Goal: Information Seeking & Learning: Learn about a topic

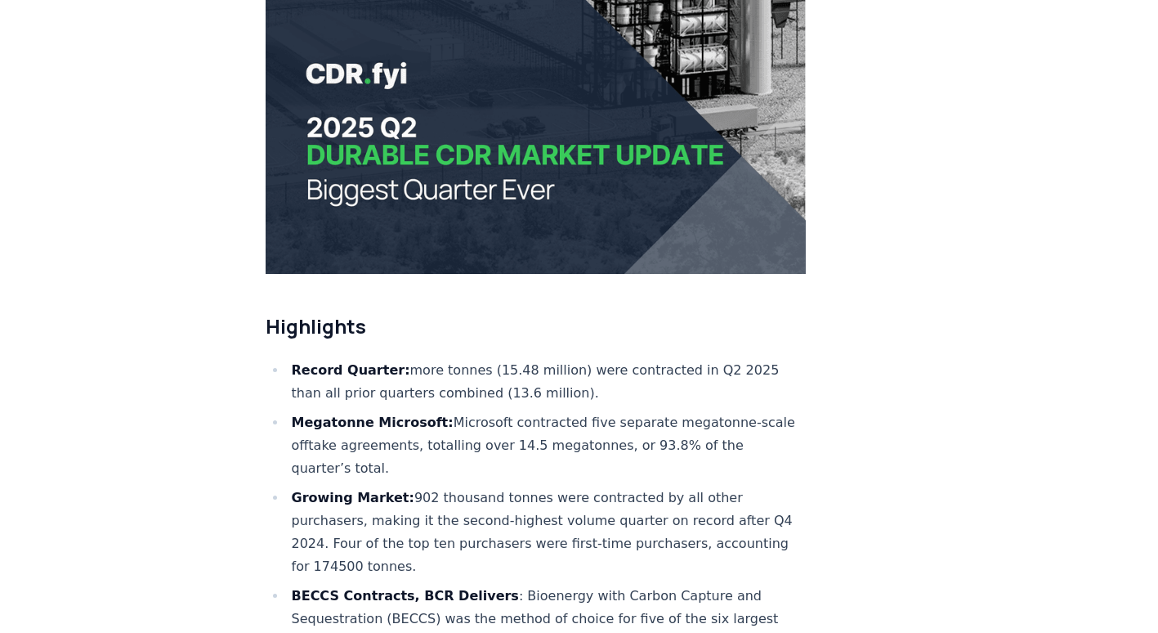
scroll to position [409, 0]
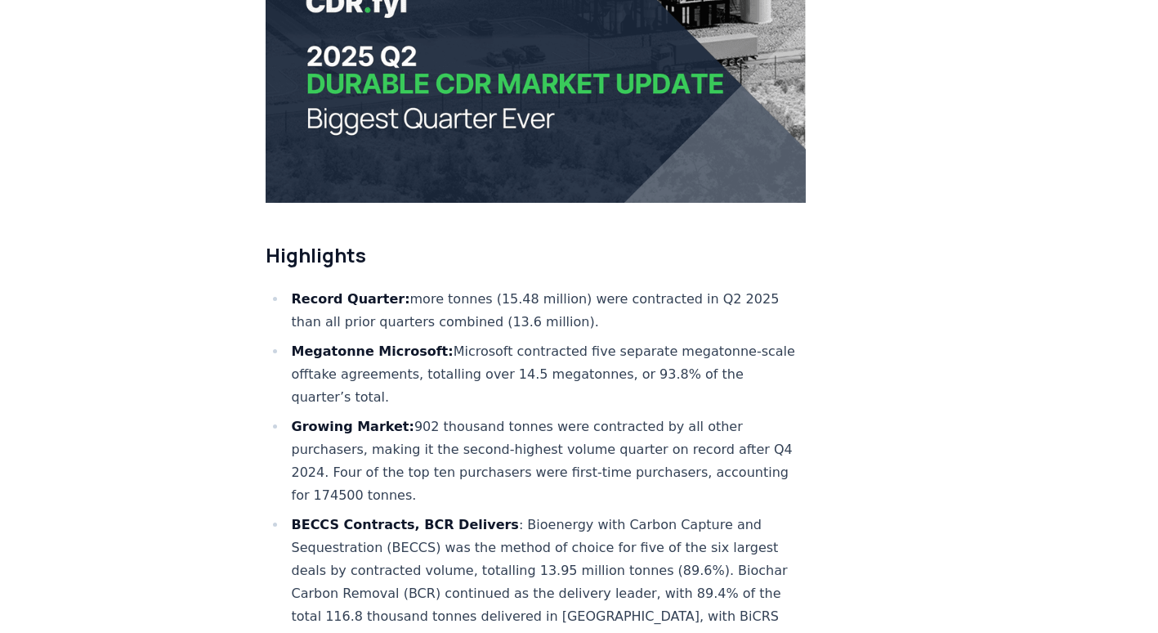
click at [374, 415] on li "Growing Market: 902 thousand tonnes were contracted by all other purchasers, ma…" at bounding box center [547, 461] width 520 height 92
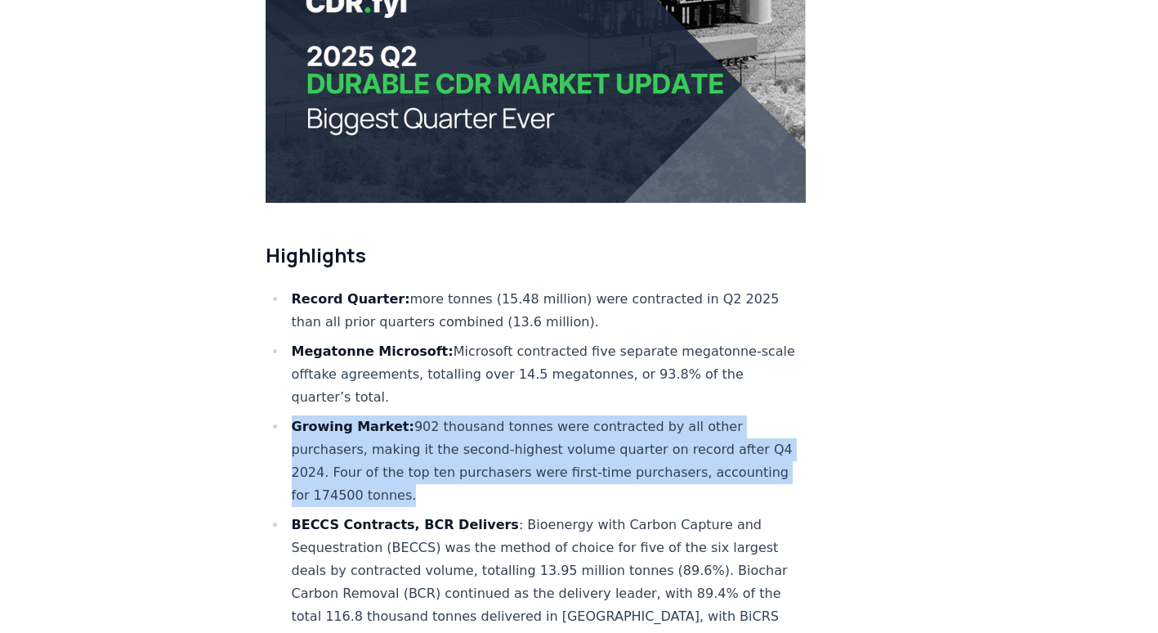
click at [374, 415] on li "Growing Market: 902 thousand tonnes were contracted by all other purchasers, ma…" at bounding box center [547, 461] width 520 height 92
drag, startPoint x: 374, startPoint y: 400, endPoint x: 235, endPoint y: 419, distance: 141.0
click at [301, 416] on li "Growing Market: 902 thousand tonnes were contracted by all other purchasers, ma…" at bounding box center [547, 461] width 520 height 92
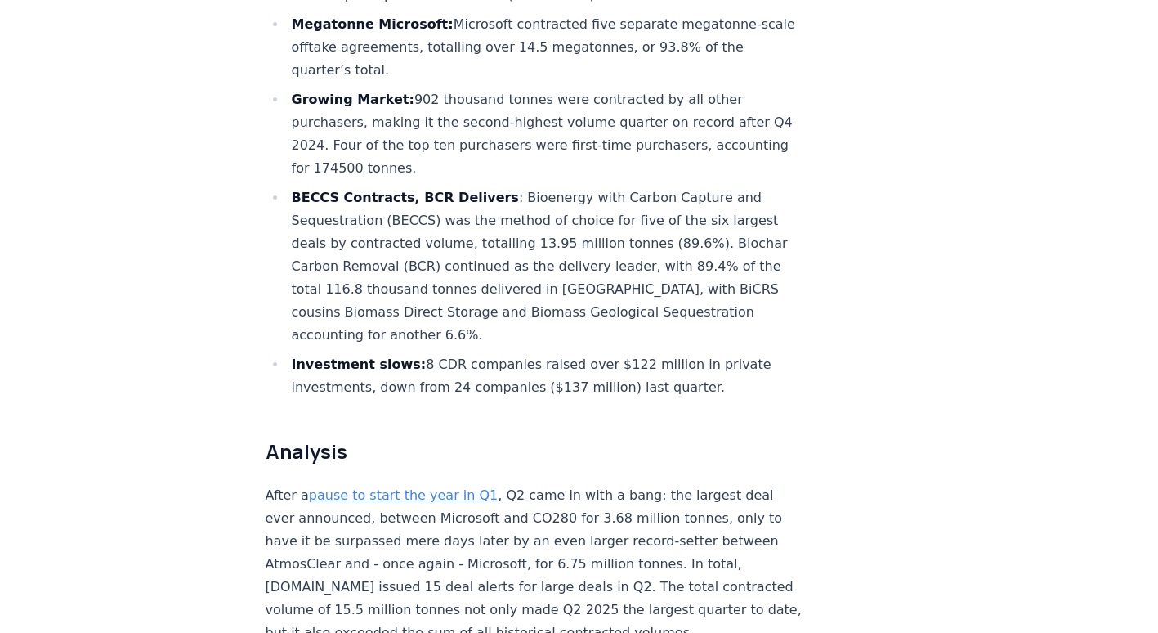
scroll to position [817, 0]
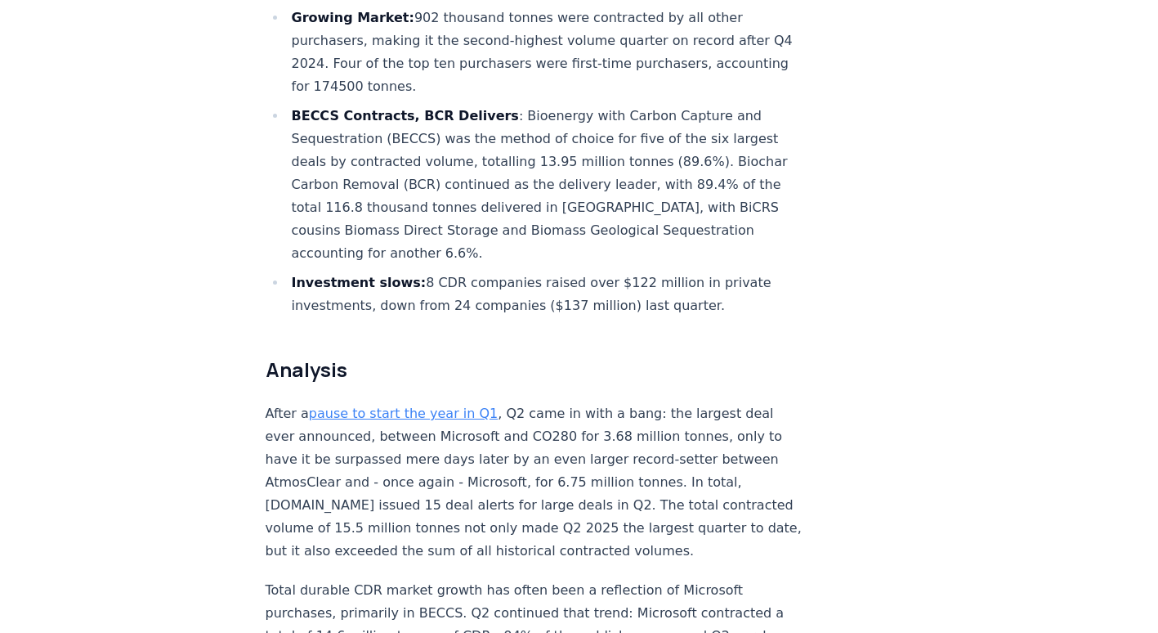
click at [453, 402] on p "After a pause to start the year in Q1 , Q2 came in with a bang: the largest dea…" at bounding box center [536, 482] width 541 height 160
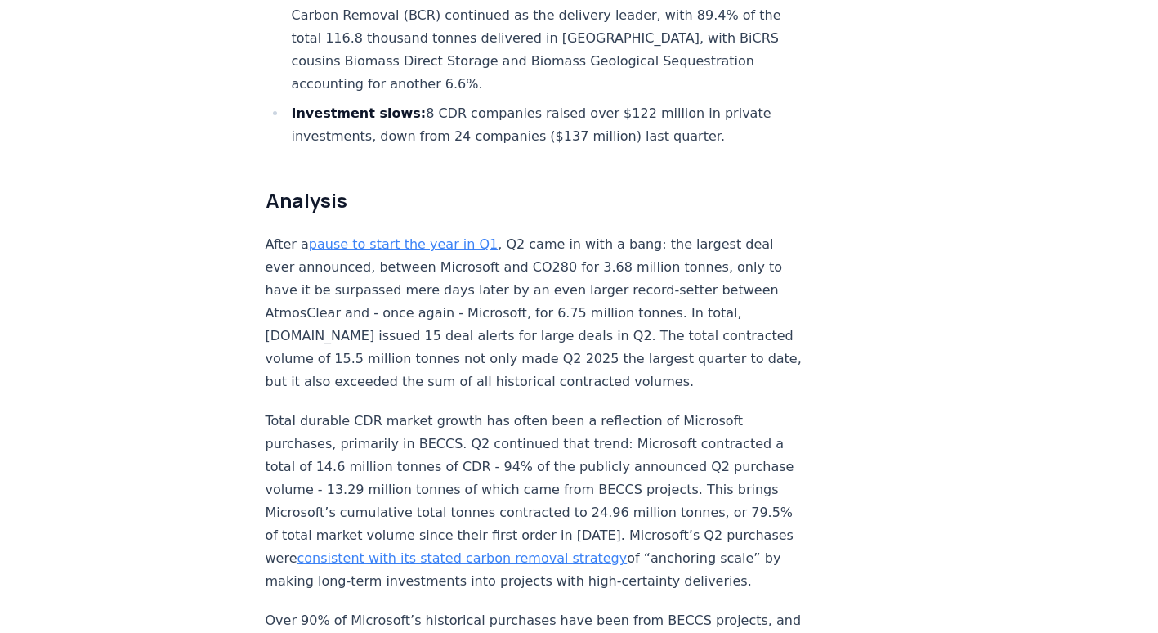
scroll to position [1062, 0]
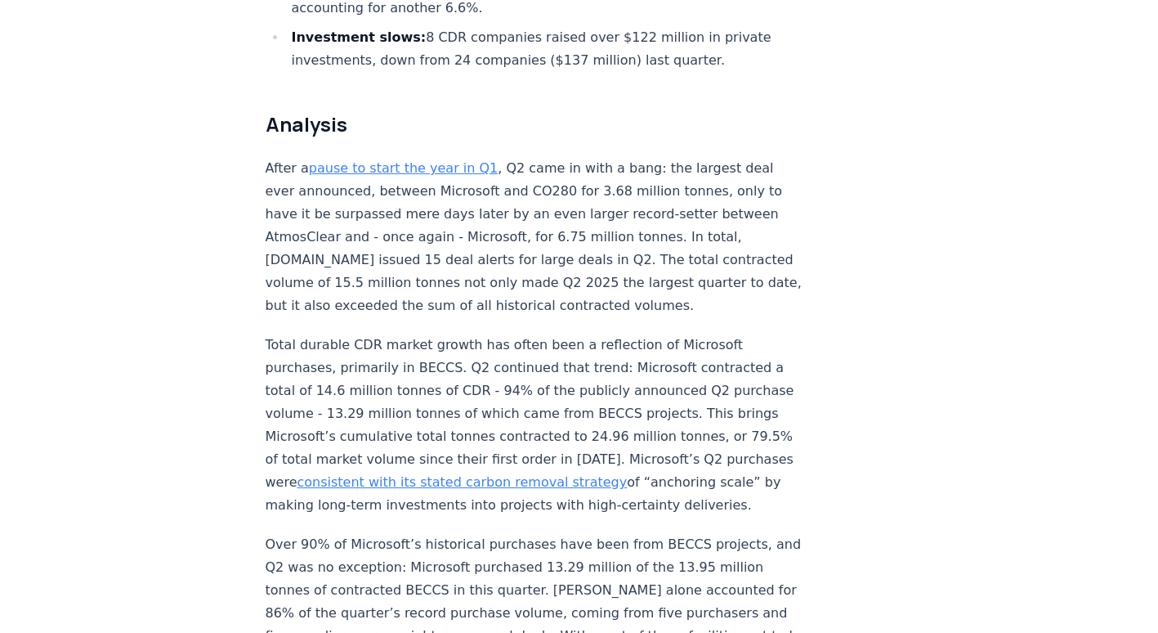
click at [405, 400] on p "Total durable CDR market growth has often been a reflection of Microsoft purcha…" at bounding box center [536, 424] width 541 height 183
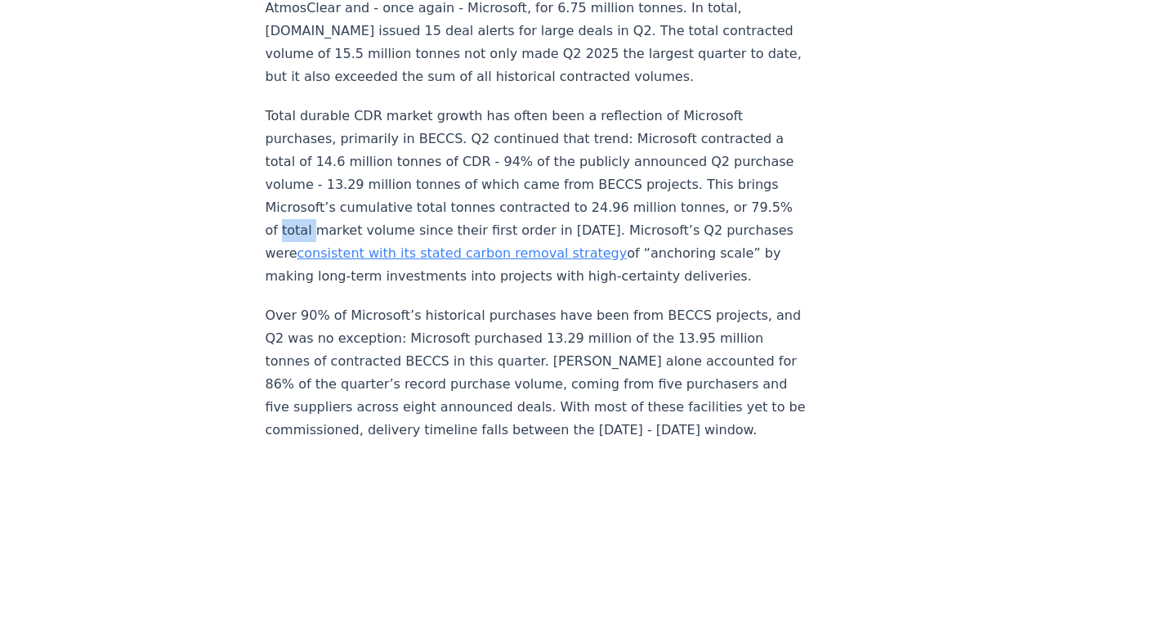
scroll to position [1308, 0]
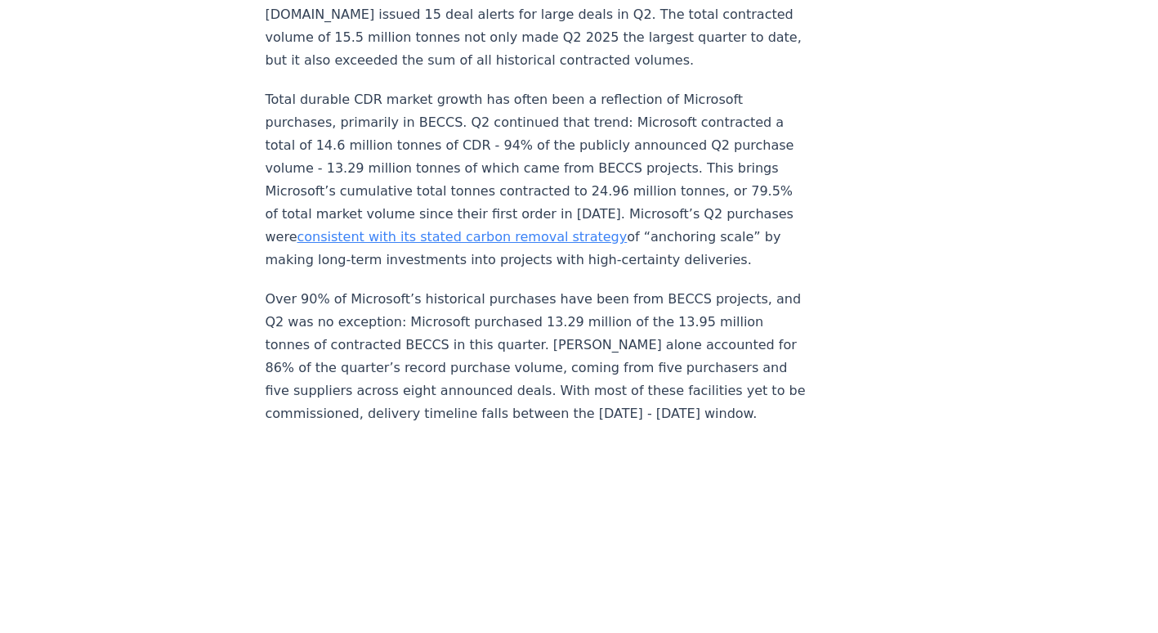
drag, startPoint x: 405, startPoint y: 400, endPoint x: 118, endPoint y: 422, distance: 288.5
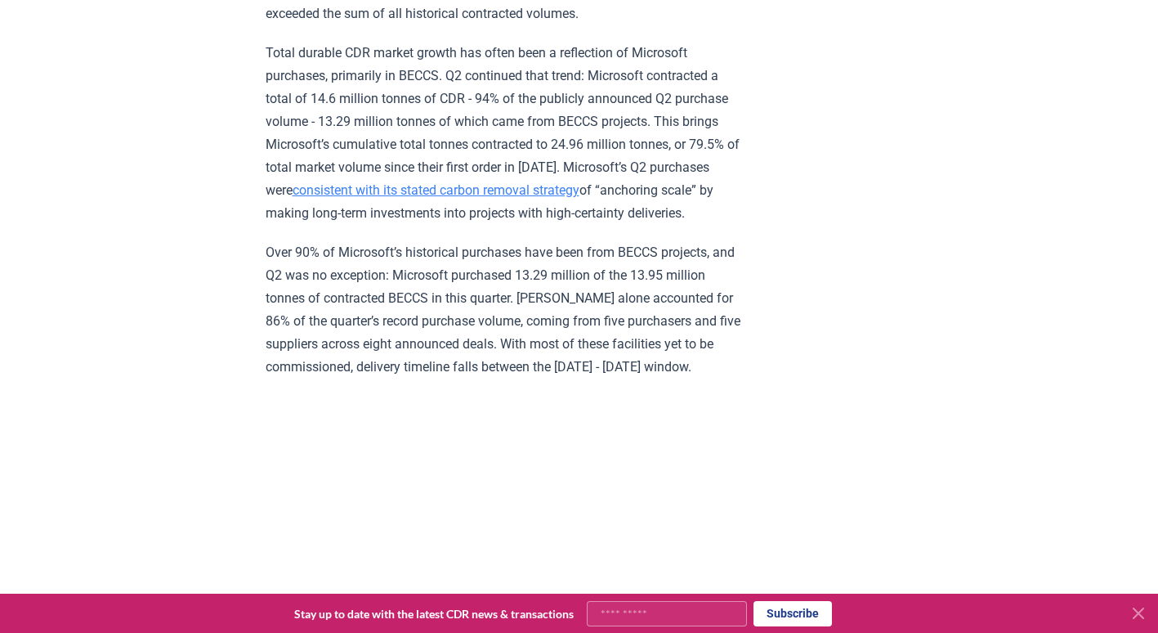
click at [305, 326] on p "Over 90% of Microsoft’s historical purchases have been from BECCS projects, and…" at bounding box center [505, 309] width 478 height 137
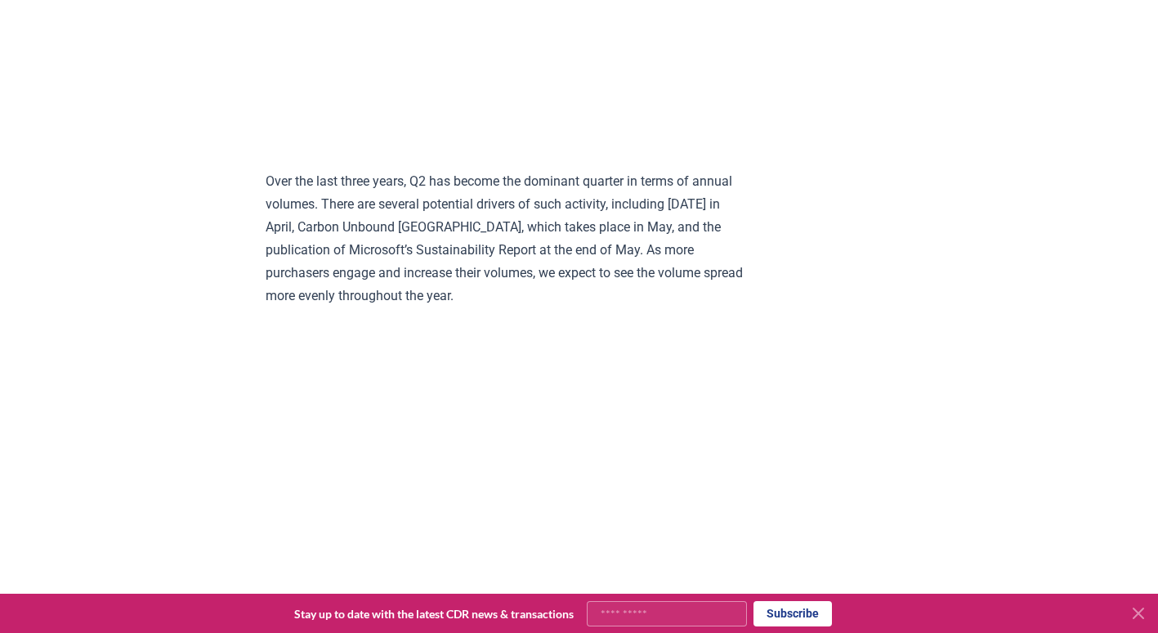
scroll to position [3024, 0]
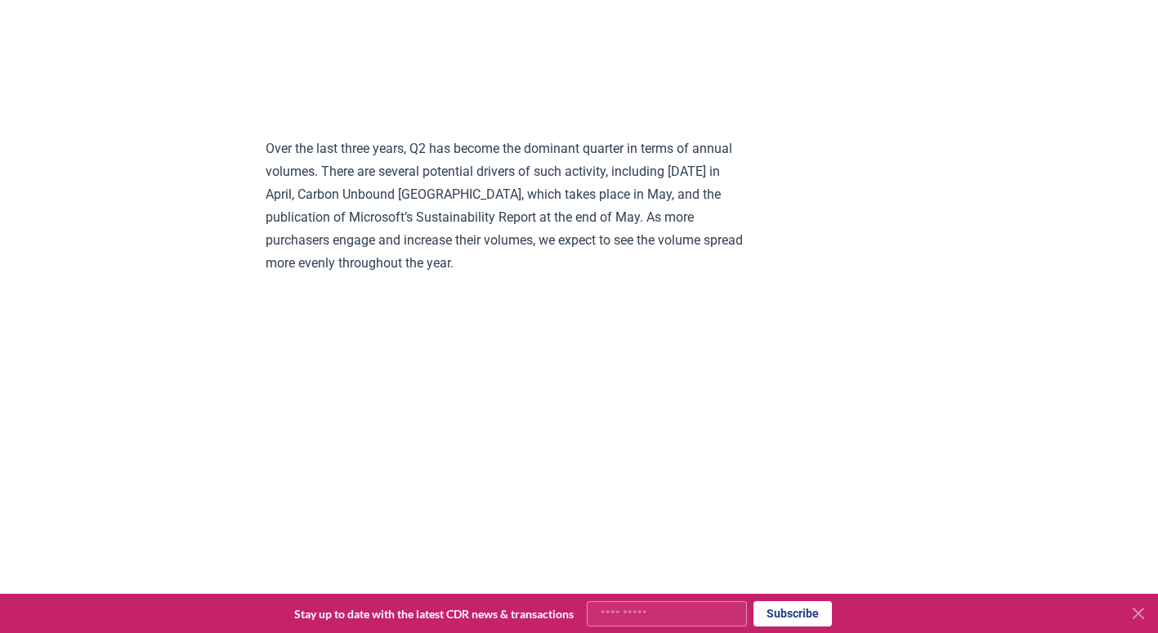
click at [492, 190] on p "Over the last three years, Q2 has become the dominant quarter in terms of annua…" at bounding box center [505, 205] width 478 height 137
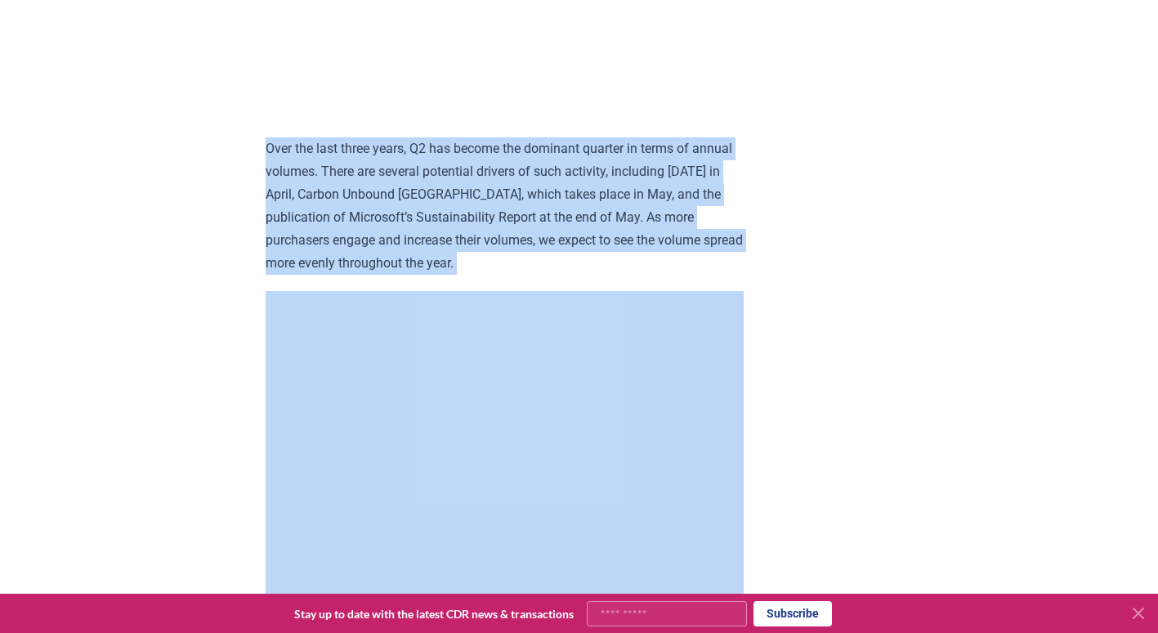
click at [492, 190] on p "Over the last three years, Q2 has become the dominant quarter in terms of annua…" at bounding box center [505, 205] width 478 height 137
drag, startPoint x: 492, startPoint y: 190, endPoint x: 358, endPoint y: 214, distance: 136.1
click at [393, 204] on p "Over the last three years, Q2 has become the dominant quarter in terms of annua…" at bounding box center [505, 205] width 478 height 137
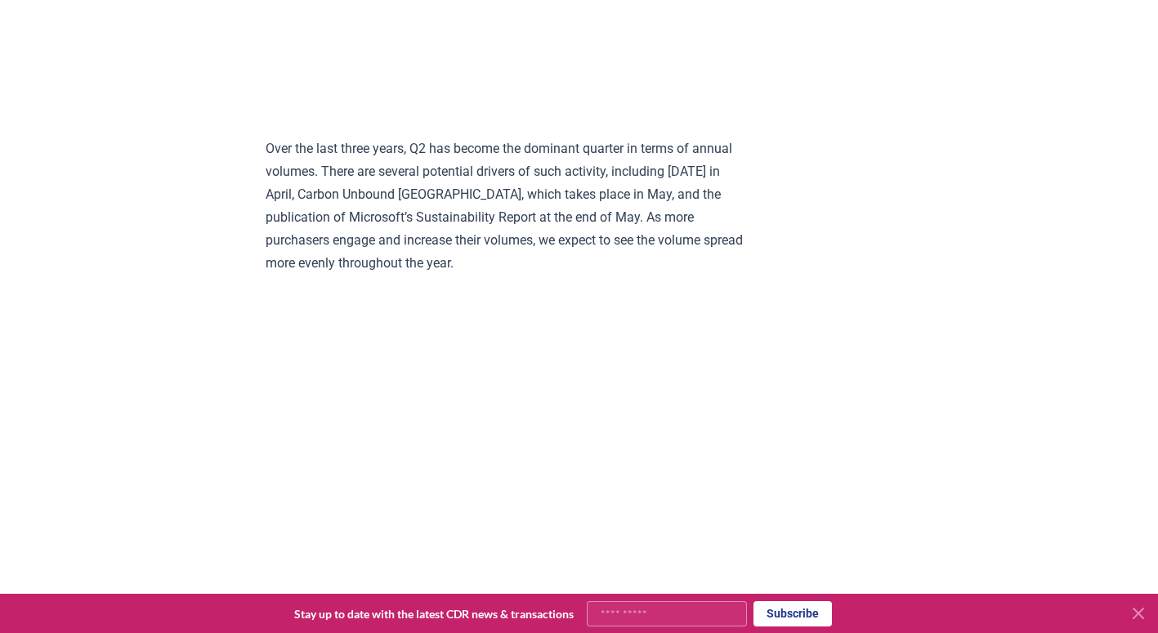
click at [346, 214] on p "Over the last three years, Q2 has become the dominant quarter in terms of annua…" at bounding box center [505, 205] width 478 height 137
drag, startPoint x: 346, startPoint y: 214, endPoint x: 543, endPoint y: 203, distance: 197.2
click at [543, 203] on p "Over the last three years, Q2 has become the dominant quarter in terms of annua…" at bounding box center [505, 205] width 478 height 137
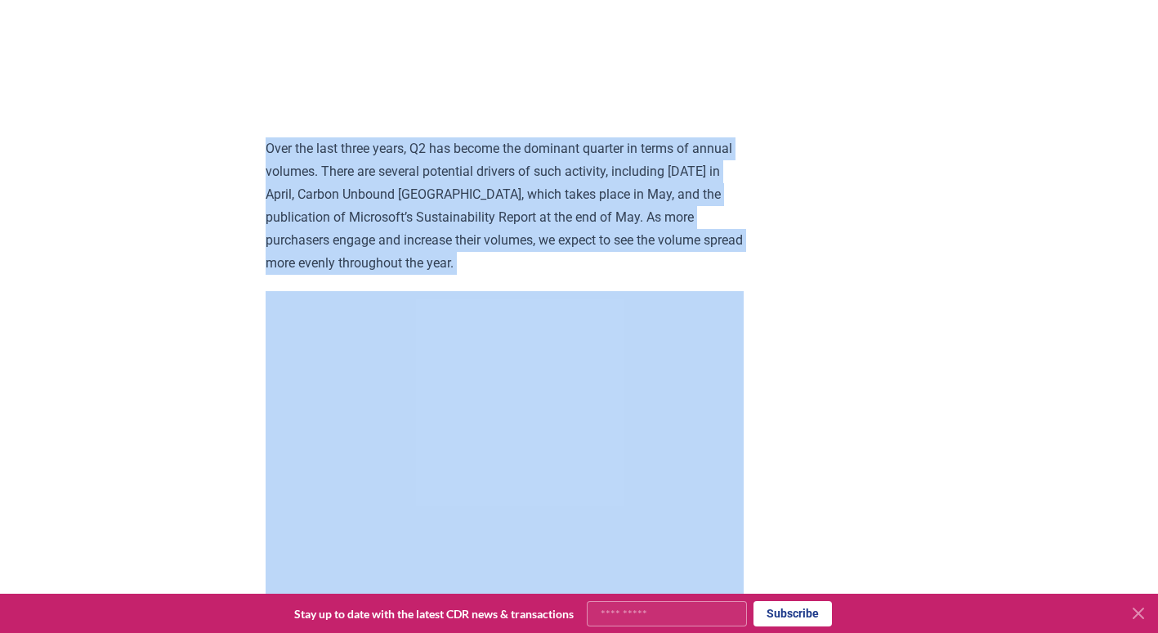
click at [543, 203] on p "Over the last three years, Q2 has become the dominant quarter in terms of annua…" at bounding box center [505, 205] width 478 height 137
drag, startPoint x: 543, startPoint y: 203, endPoint x: 319, endPoint y: 241, distance: 227.9
click at [319, 241] on p "Over the last three years, Q2 has become the dominant quarter in terms of annua…" at bounding box center [505, 205] width 478 height 137
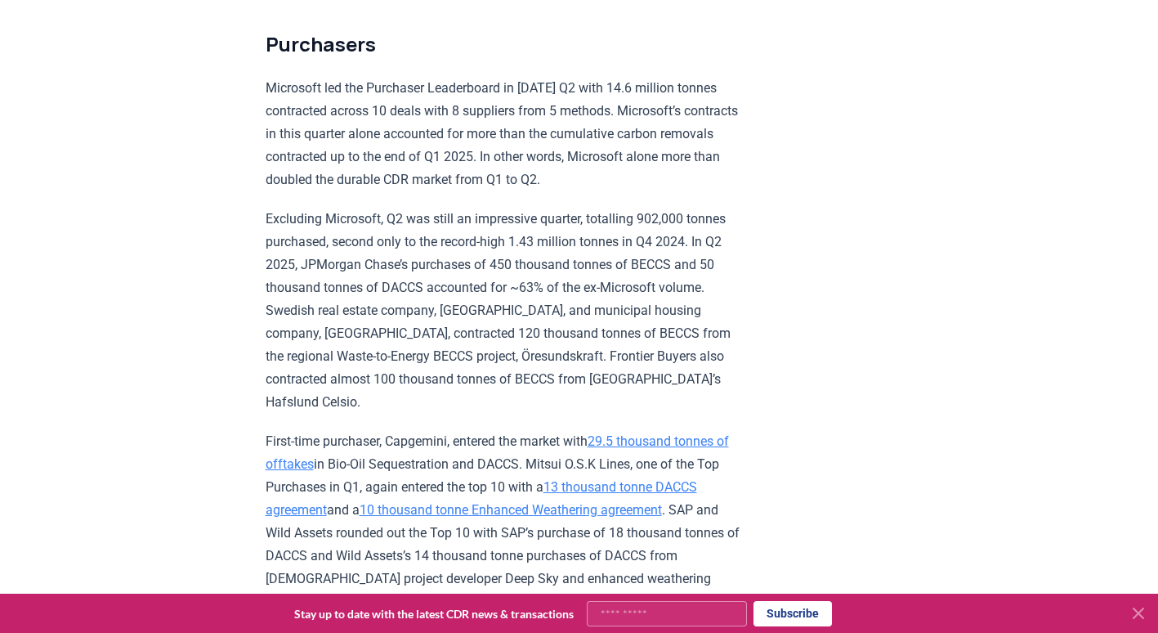
scroll to position [4495, 0]
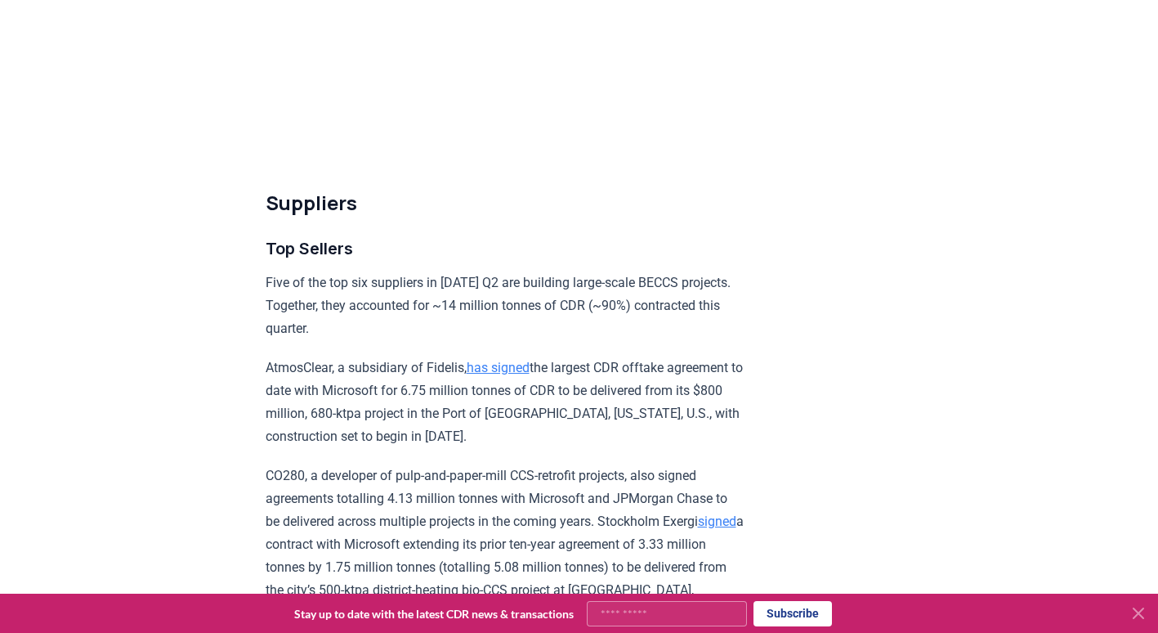
scroll to position [5394, 0]
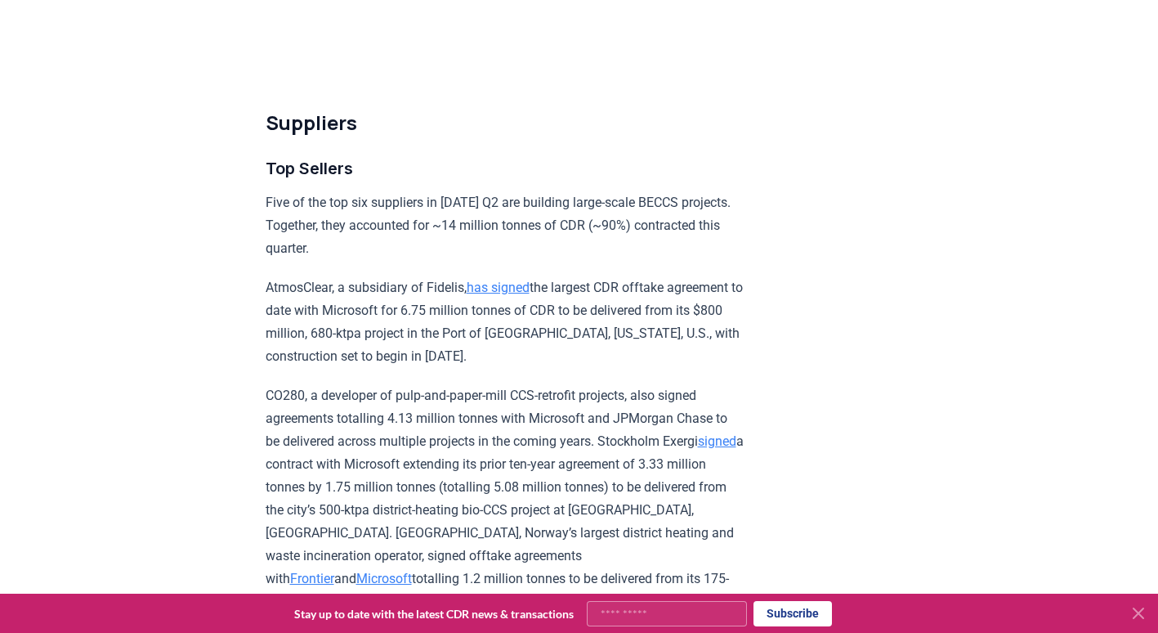
click at [298, 366] on p "AtmosClear, a subsidiary of Fidelis, has signed the largest CDR offtake agreeme…" at bounding box center [505, 322] width 478 height 92
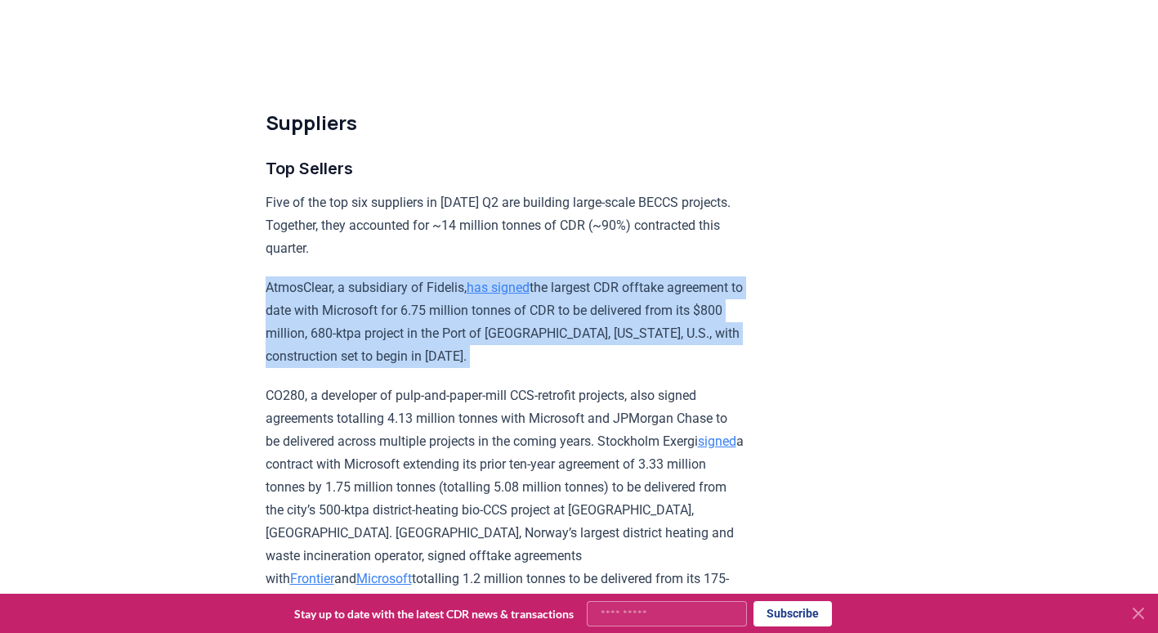
click at [298, 366] on p "AtmosClear, a subsidiary of Fidelis, has signed the largest CDR offtake agreeme…" at bounding box center [505, 322] width 478 height 92
drag, startPoint x: 298, startPoint y: 366, endPoint x: 216, endPoint y: 389, distance: 85.7
click at [225, 383] on div "[DATE] 2025 Q2 Durable CDR Market Update - Biggest Quarter Ever Highlights Reco…" at bounding box center [579, 276] width 1144 height 11223
click at [211, 391] on div "[DATE] 2025 Q2 Durable CDR Market Update - Biggest Quarter Ever Highlights Reco…" at bounding box center [579, 276] width 1144 height 11223
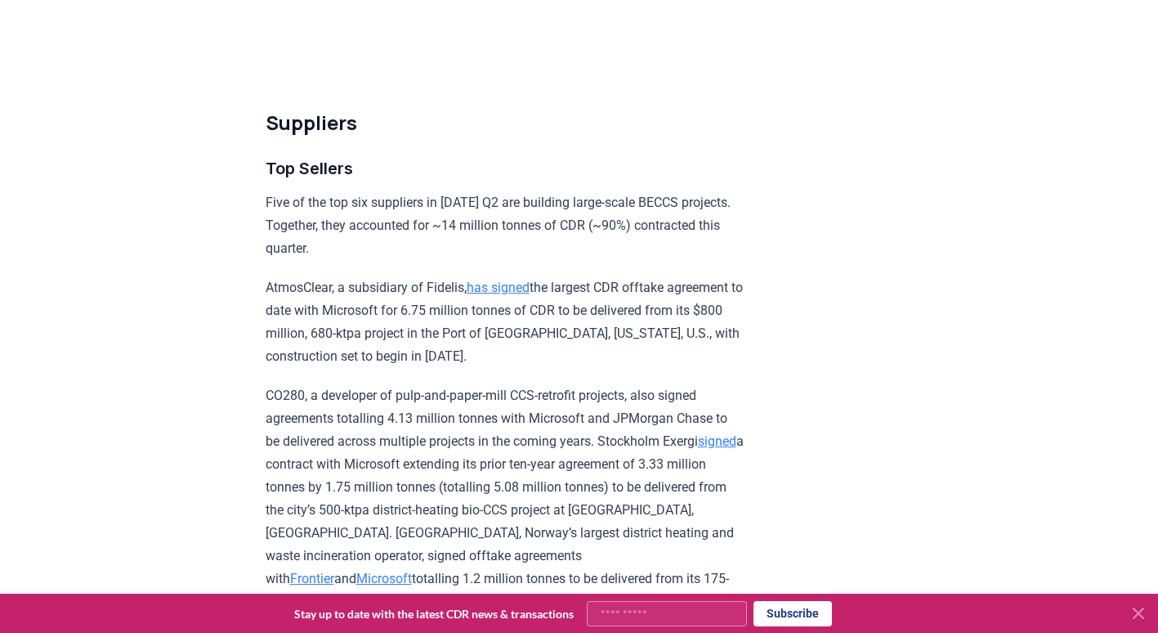
click at [362, 324] on p "AtmosClear, a subsidiary of Fidelis, has signed the largest CDR offtake agreeme…" at bounding box center [505, 322] width 478 height 92
drag, startPoint x: 362, startPoint y: 324, endPoint x: 198, endPoint y: 378, distance: 172.9
click at [198, 378] on div "[DATE] 2025 Q2 Durable CDR Market Update - Biggest Quarter Ever Highlights Reco…" at bounding box center [579, 276] width 1144 height 11223
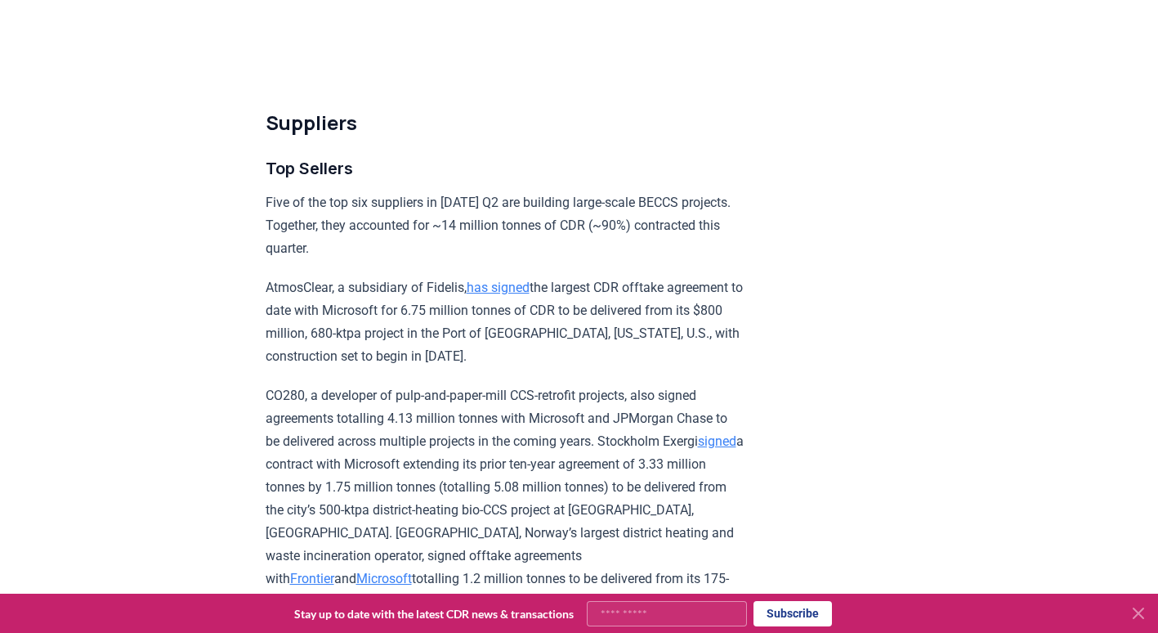
click at [405, 341] on p "AtmosClear, a subsidiary of Fidelis, has signed the largest CDR offtake agreeme…" at bounding box center [505, 322] width 478 height 92
click at [253, 398] on div "[DATE] 2025 Q2 Durable CDR Market Update - Biggest Quarter Ever Highlights Reco…" at bounding box center [579, 276] width 1144 height 11223
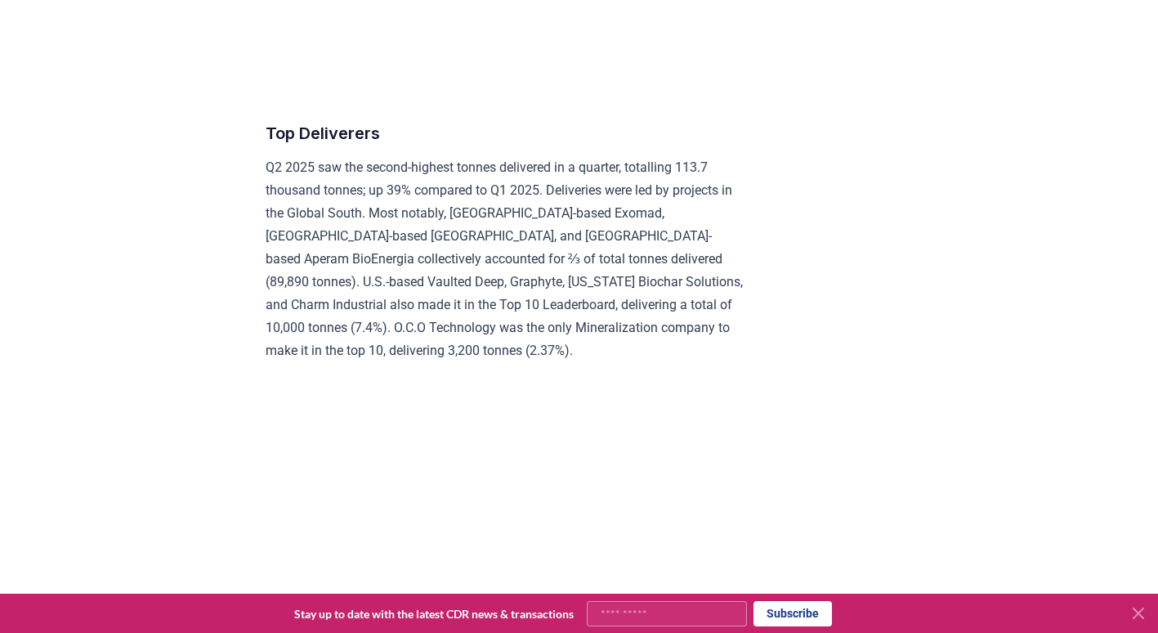
scroll to position [6292, 0]
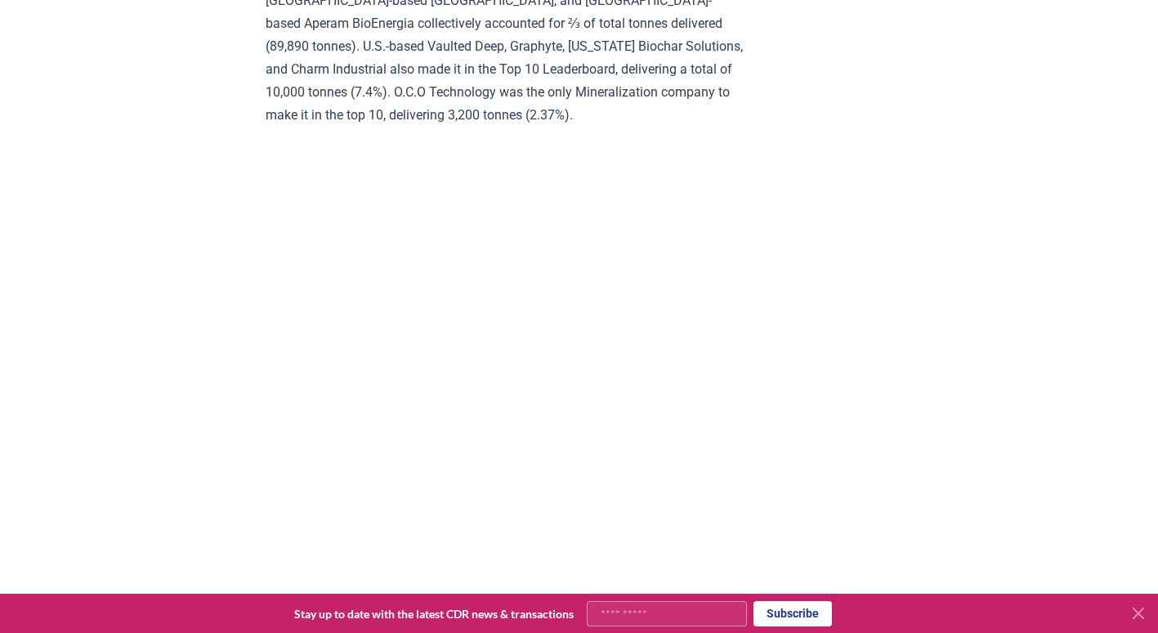
scroll to position [7028, 0]
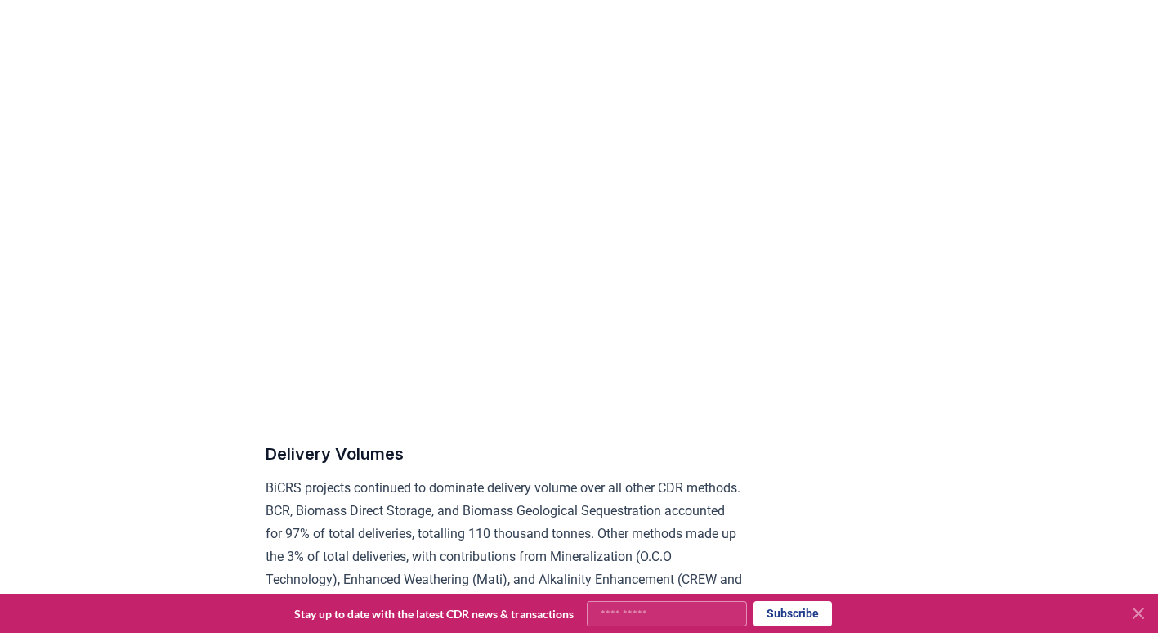
scroll to position [7682, 0]
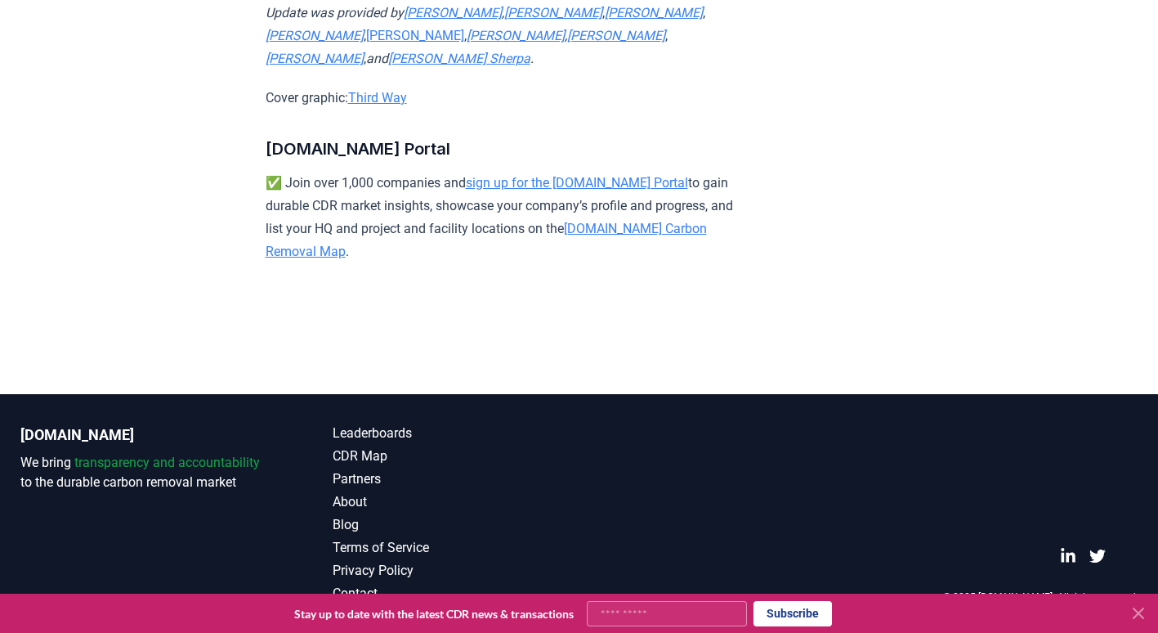
scroll to position [11037, 0]
